Goal: Information Seeking & Learning: Learn about a topic

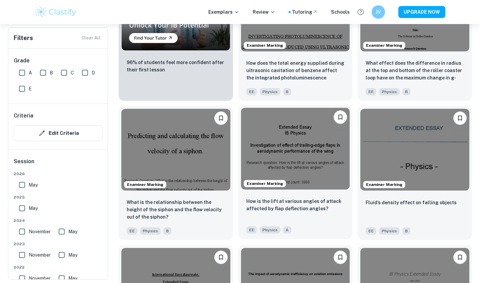
scroll to position [537, 0]
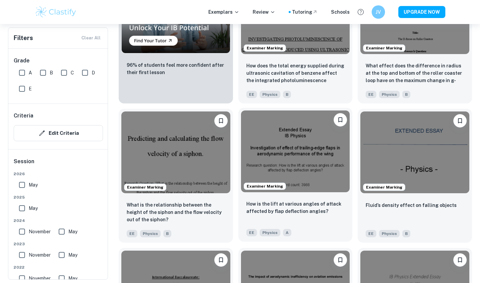
click at [281, 154] on img at bounding box center [295, 151] width 109 height 82
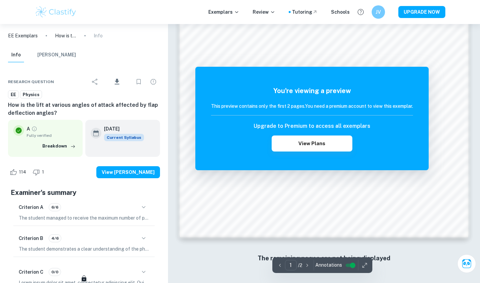
scroll to position [611, 0]
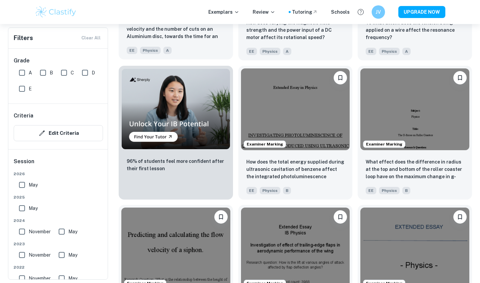
scroll to position [444, 0]
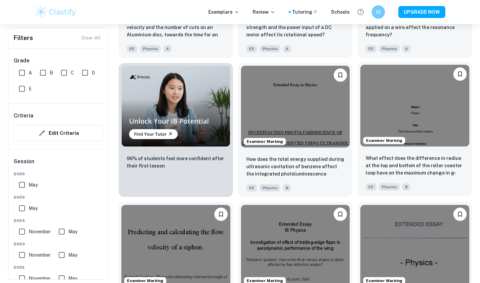
click at [420, 115] on img at bounding box center [414, 106] width 109 height 82
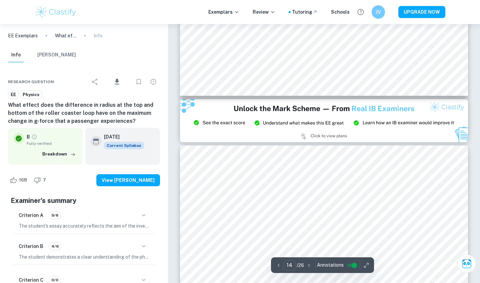
scroll to position [5338, 0]
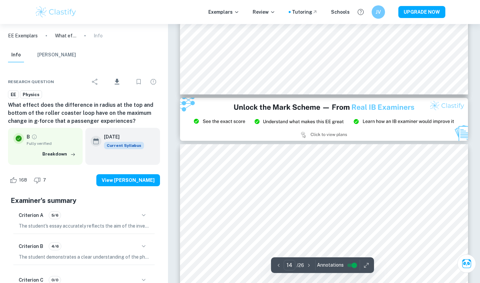
type input "15"
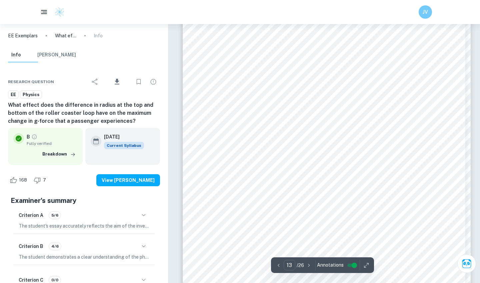
scroll to position [4652, 0]
